Goal: Task Accomplishment & Management: Manage account settings

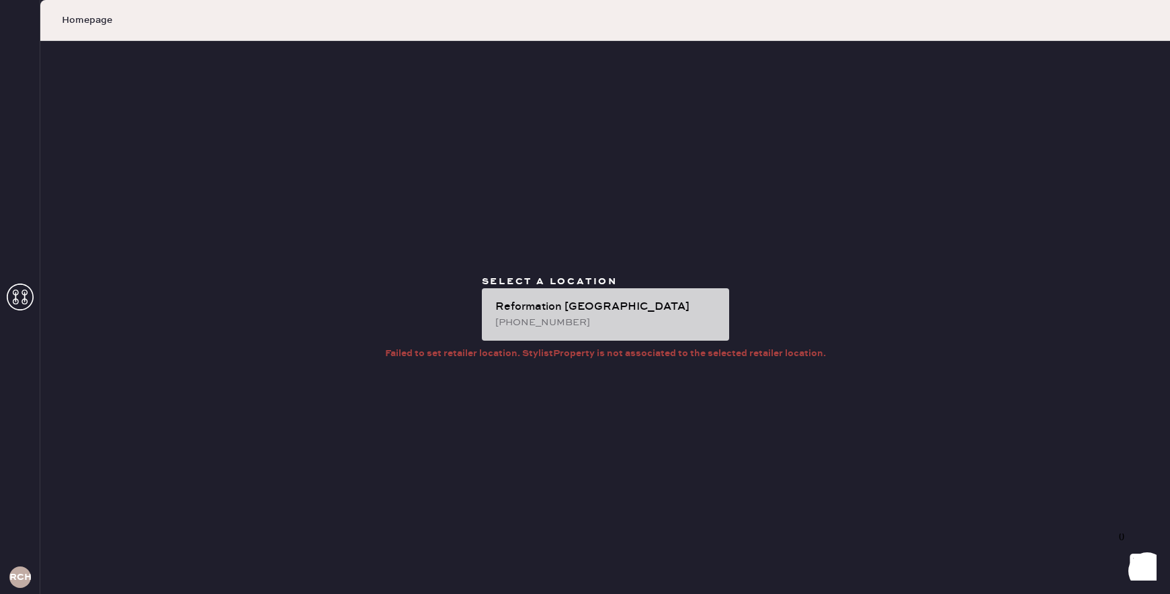
click at [620, 305] on div "Reformation [GEOGRAPHIC_DATA]" at bounding box center [606, 307] width 223 height 16
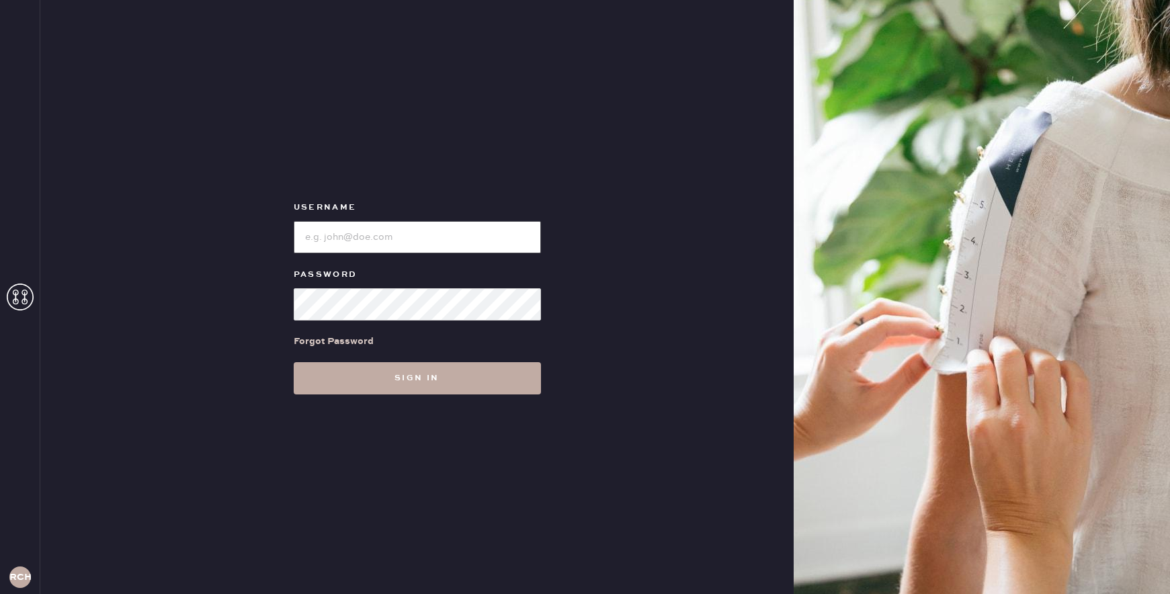
type input "reformationchestnuthill"
click at [420, 390] on button "Sign in" at bounding box center [417, 378] width 247 height 32
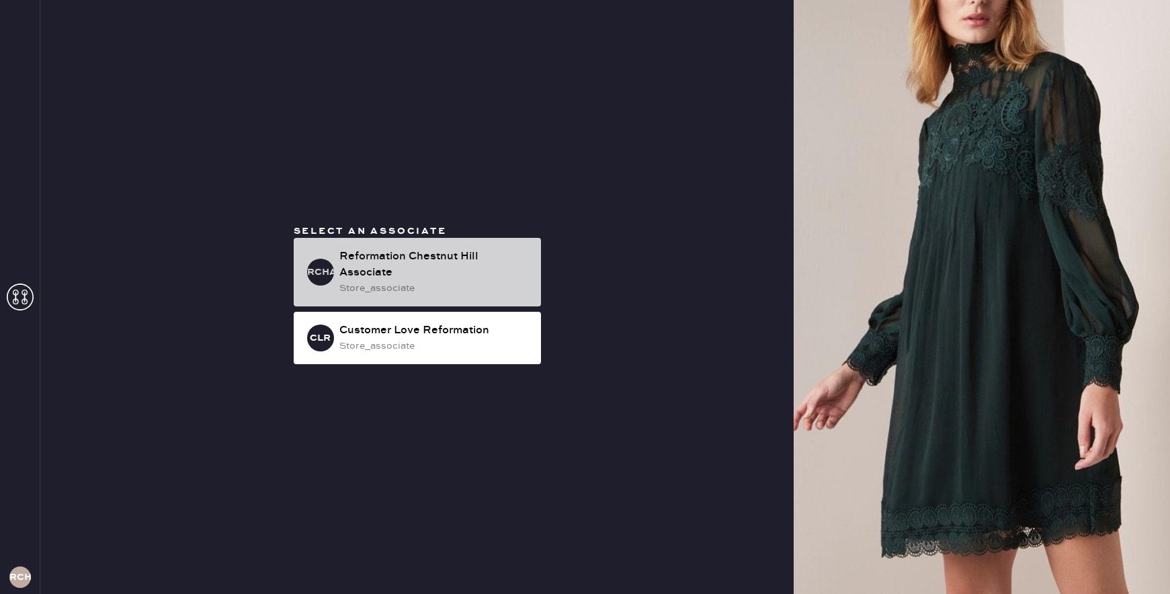
click at [317, 254] on div "RCHA Reformation Chestnut Hill Associate store_associate" at bounding box center [417, 272] width 247 height 69
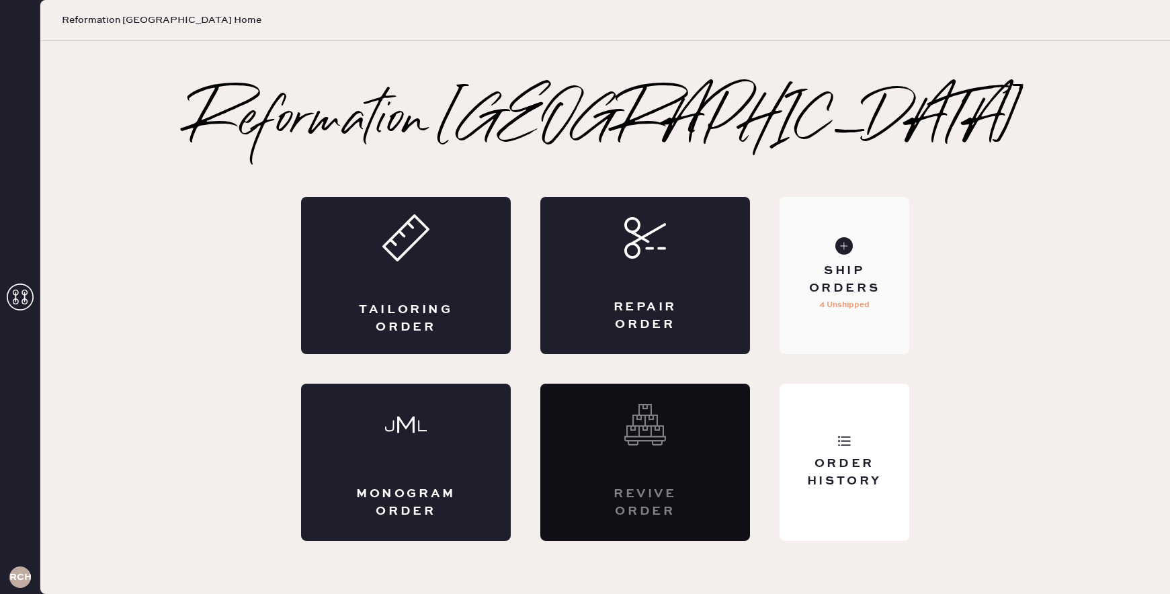
click at [813, 291] on div "Ship Orders" at bounding box center [845, 280] width 108 height 34
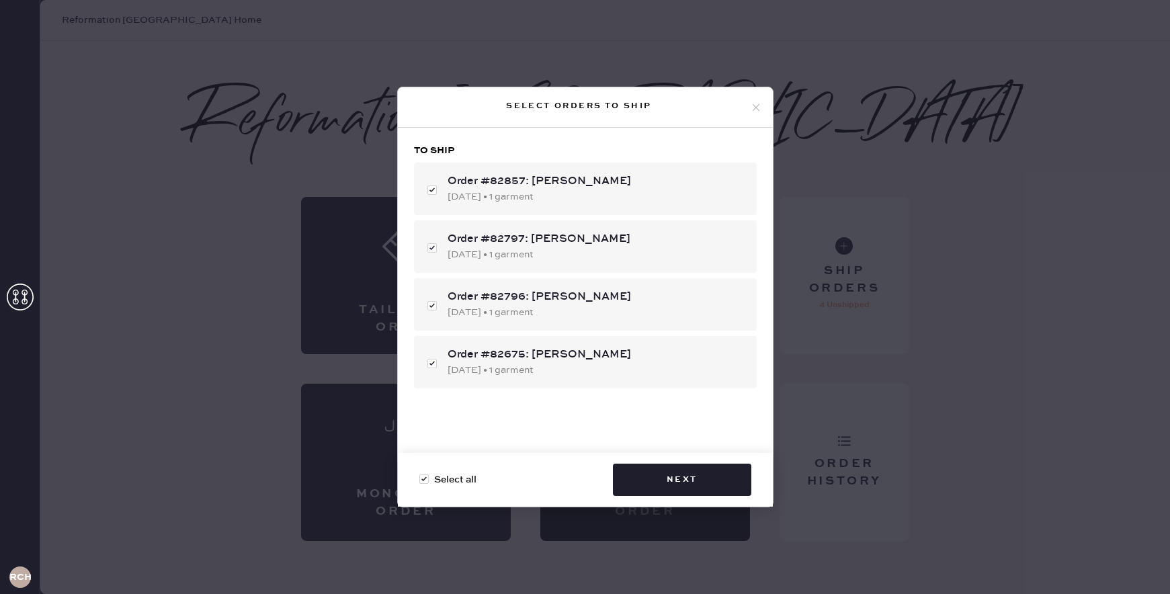
click at [758, 108] on icon at bounding box center [756, 108] width 12 height 12
